Goal: Task Accomplishment & Management: Manage account settings

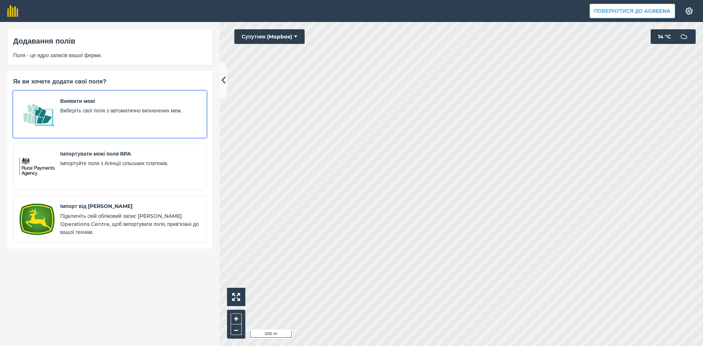
click at [51, 108] on img at bounding box center [36, 114] width 35 height 34
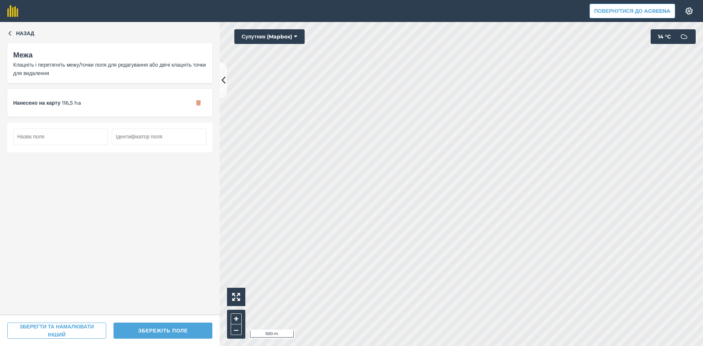
click at [75, 138] on input "text" at bounding box center [60, 137] width 95 height 16
type input "68"
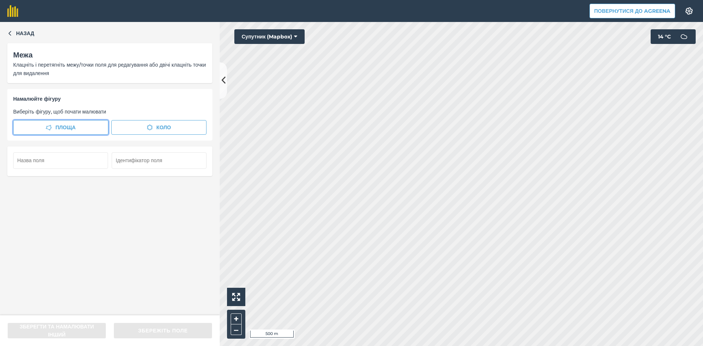
click at [78, 127] on button "Площа" at bounding box center [60, 127] width 95 height 15
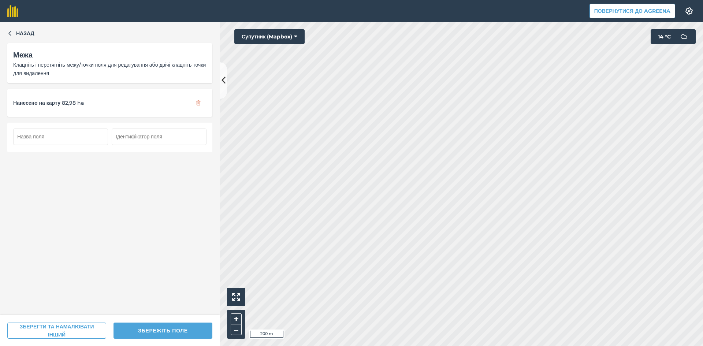
click at [41, 136] on input "text" at bounding box center [60, 137] width 95 height 16
type input "69"
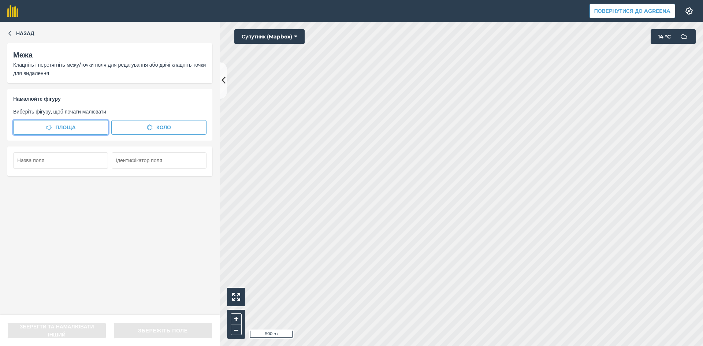
click at [80, 125] on button "Площа" at bounding box center [60, 127] width 95 height 15
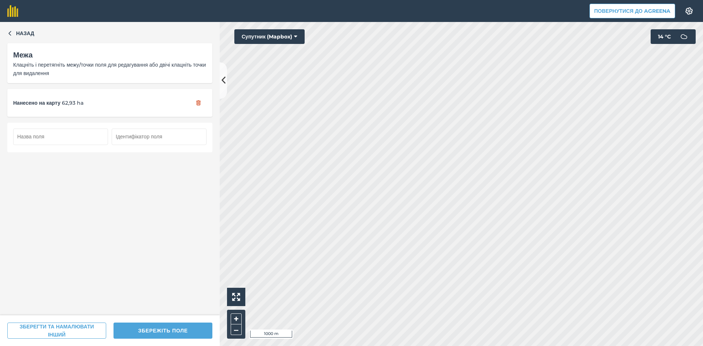
click at [63, 140] on input "text" at bounding box center [60, 137] width 95 height 16
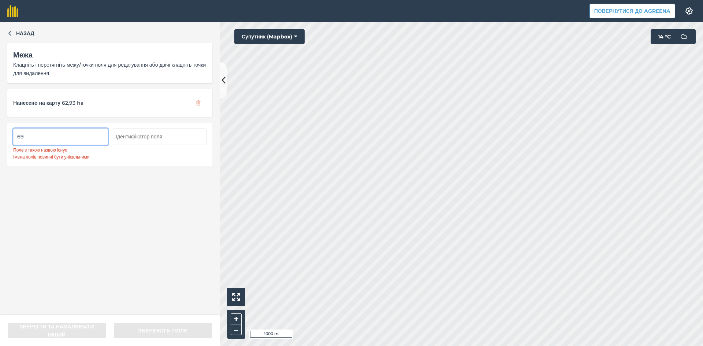
type input "6"
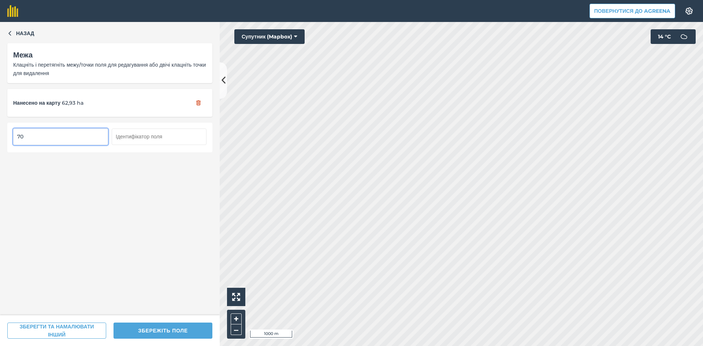
type input "70"
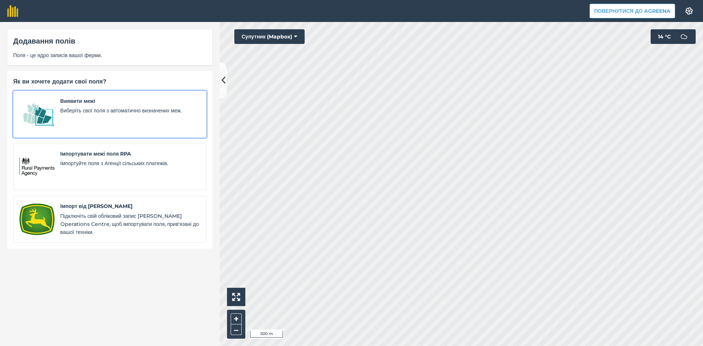
click at [65, 114] on span "Виберіть свої поля з автоматично визначених меж." at bounding box center [130, 111] width 140 height 8
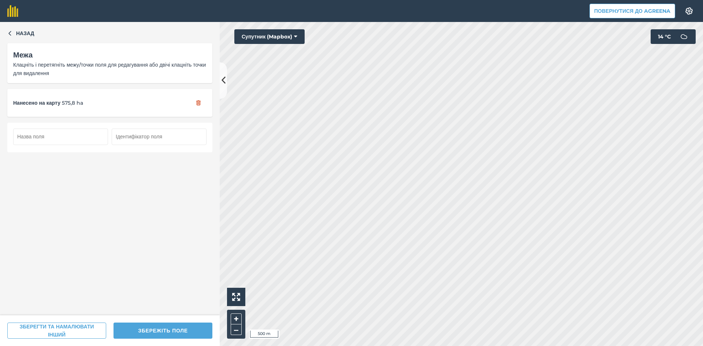
click at [60, 137] on input "text" at bounding box center [60, 137] width 95 height 16
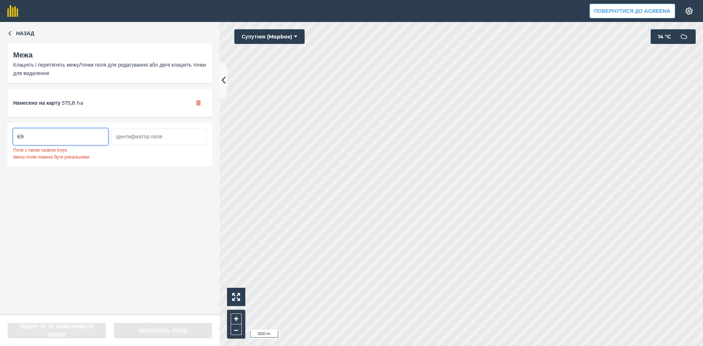
type input "6"
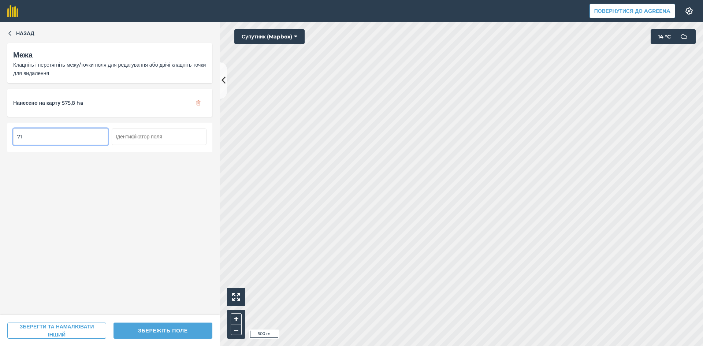
type input "71"
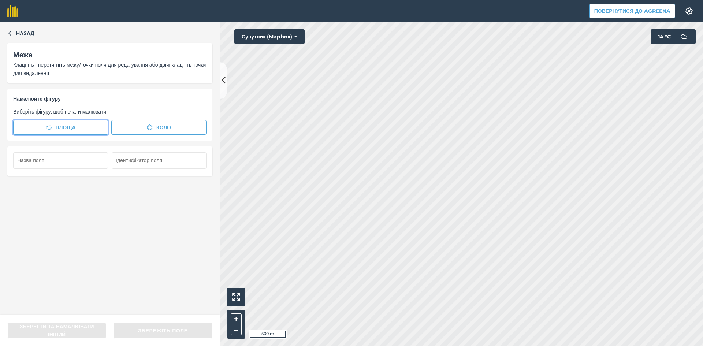
click at [81, 127] on button "Площа" at bounding box center [60, 127] width 95 height 15
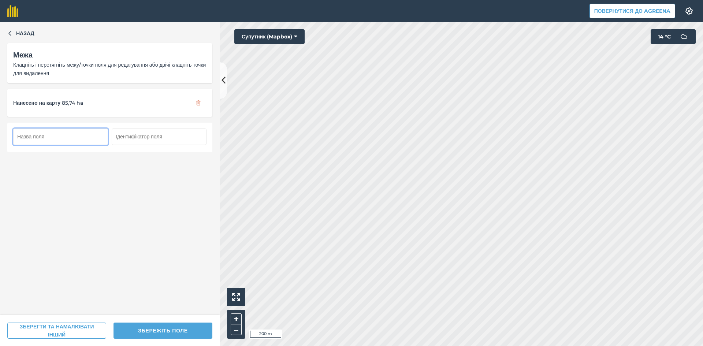
click at [52, 136] on input "text" at bounding box center [60, 137] width 95 height 16
type input "72"
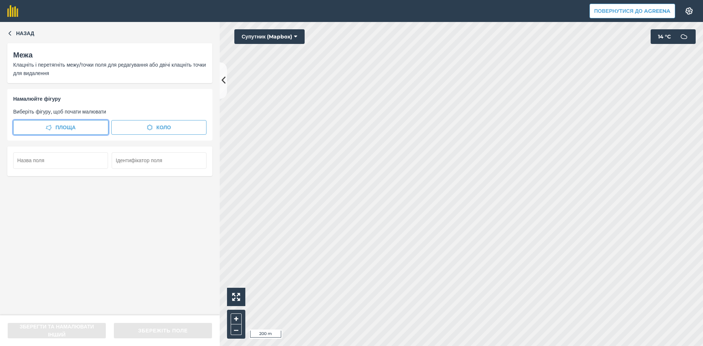
click at [68, 127] on span "Площа" at bounding box center [65, 127] width 20 height 8
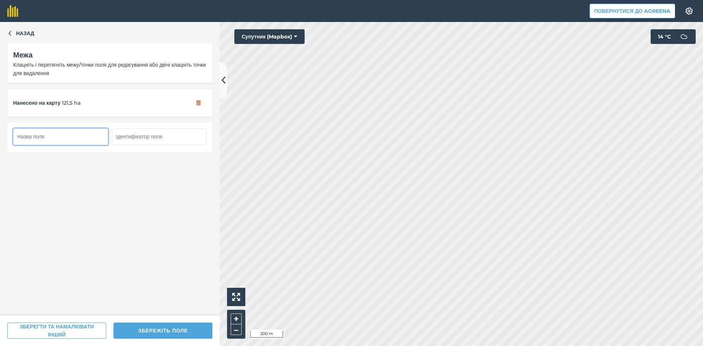
click at [73, 139] on input "text" at bounding box center [60, 137] width 95 height 16
type input "73"
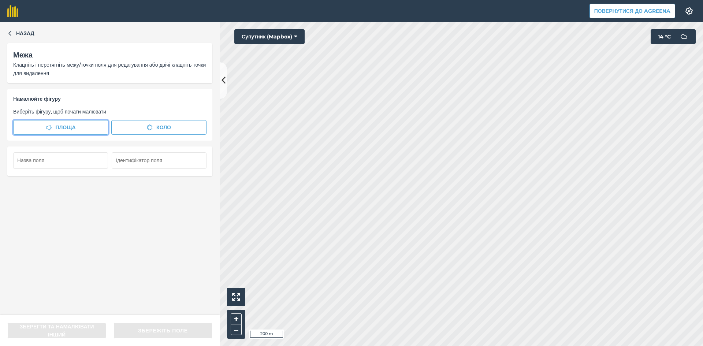
click at [60, 127] on span "Площа" at bounding box center [65, 127] width 20 height 8
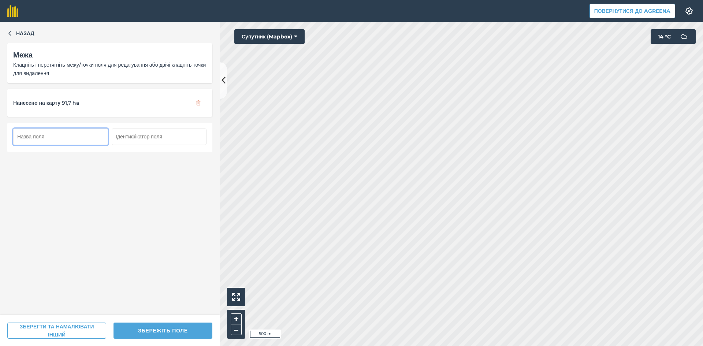
click at [69, 137] on input "text" at bounding box center [60, 137] width 95 height 16
type input "9"
type input "74"
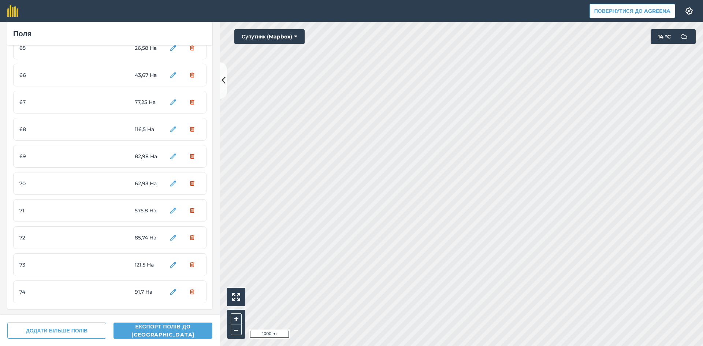
scroll to position [1763, 0]
